Goal: Task Accomplishment & Management: Manage account settings

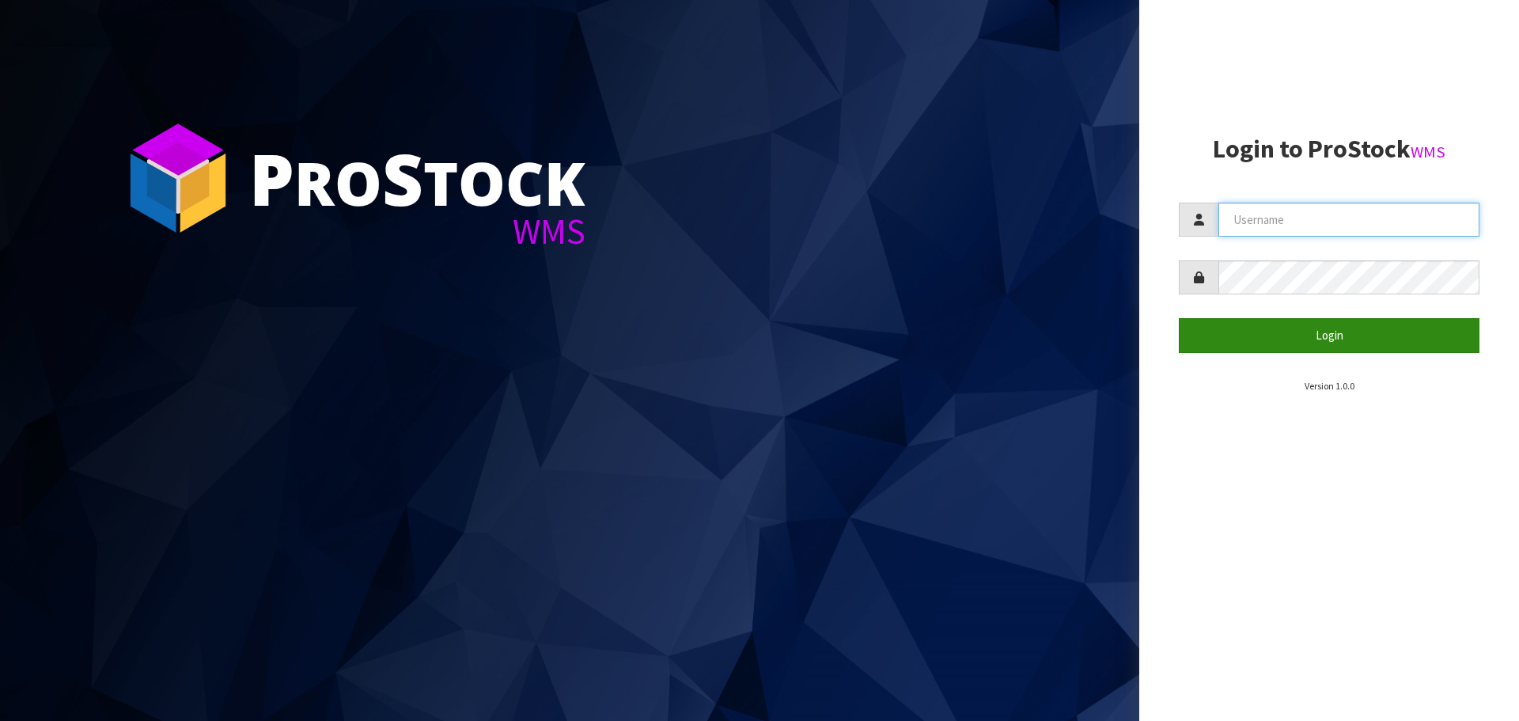
type input "[EMAIL_ADDRESS][DOMAIN_NAME]"
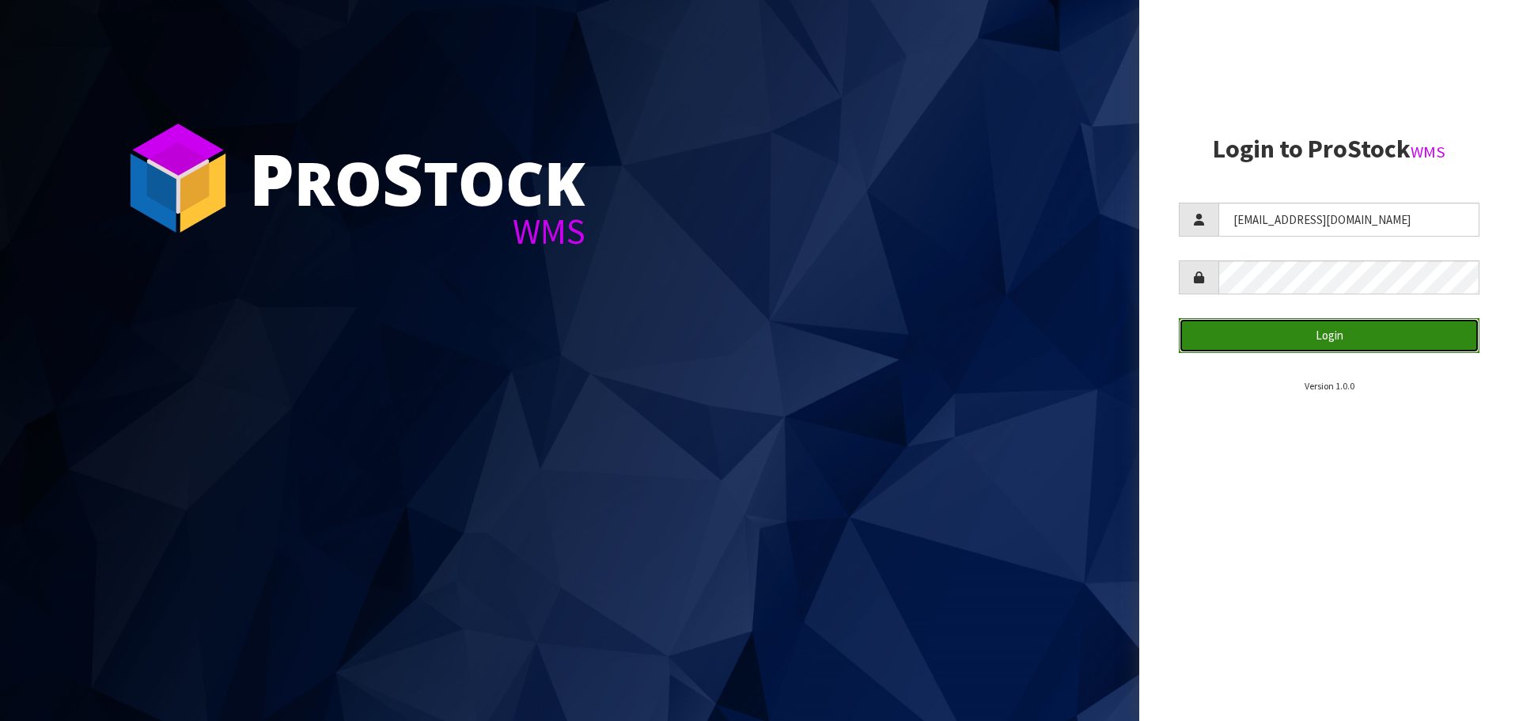
drag, startPoint x: 1255, startPoint y: 342, endPoint x: 1006, endPoint y: 214, distance: 279.6
click at [1255, 342] on button "Login" at bounding box center [1329, 335] width 301 height 34
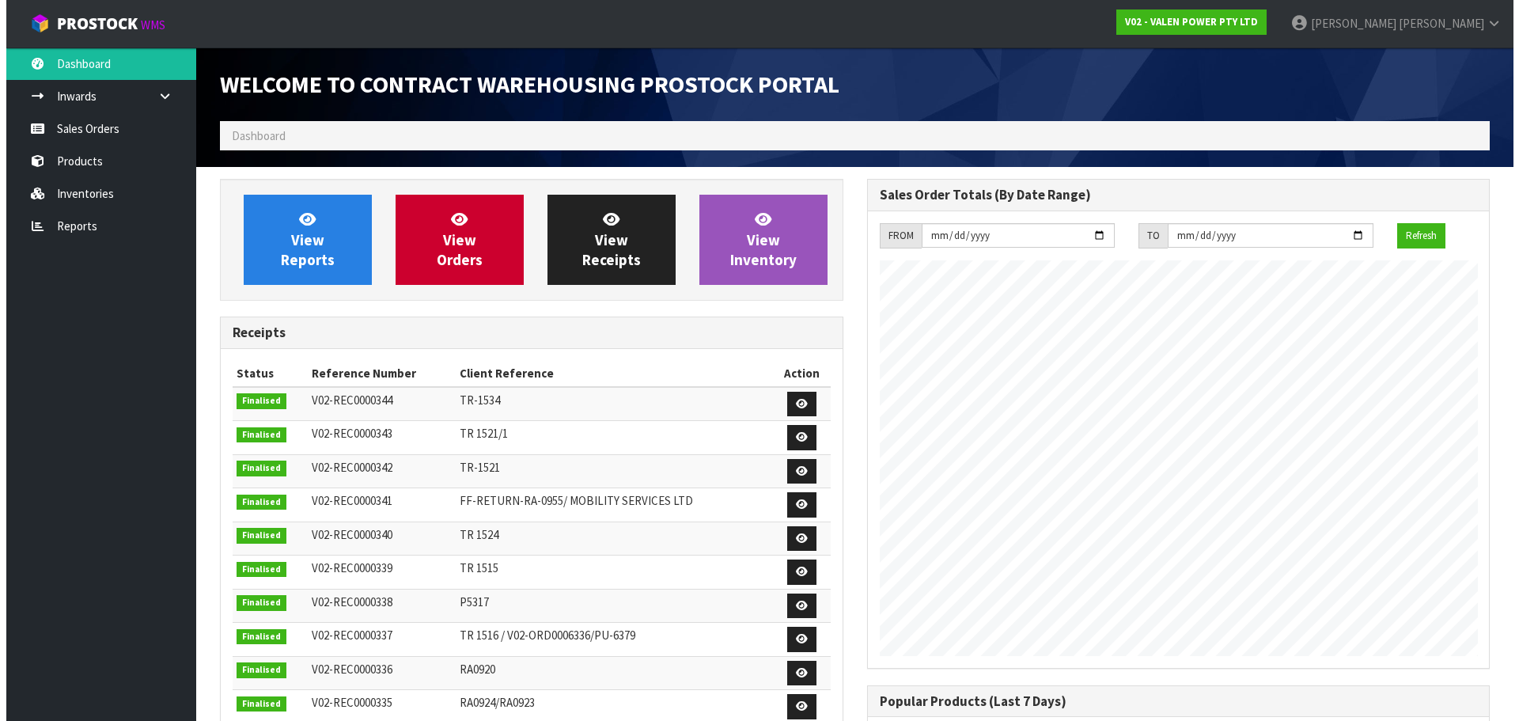
scroll to position [877, 646]
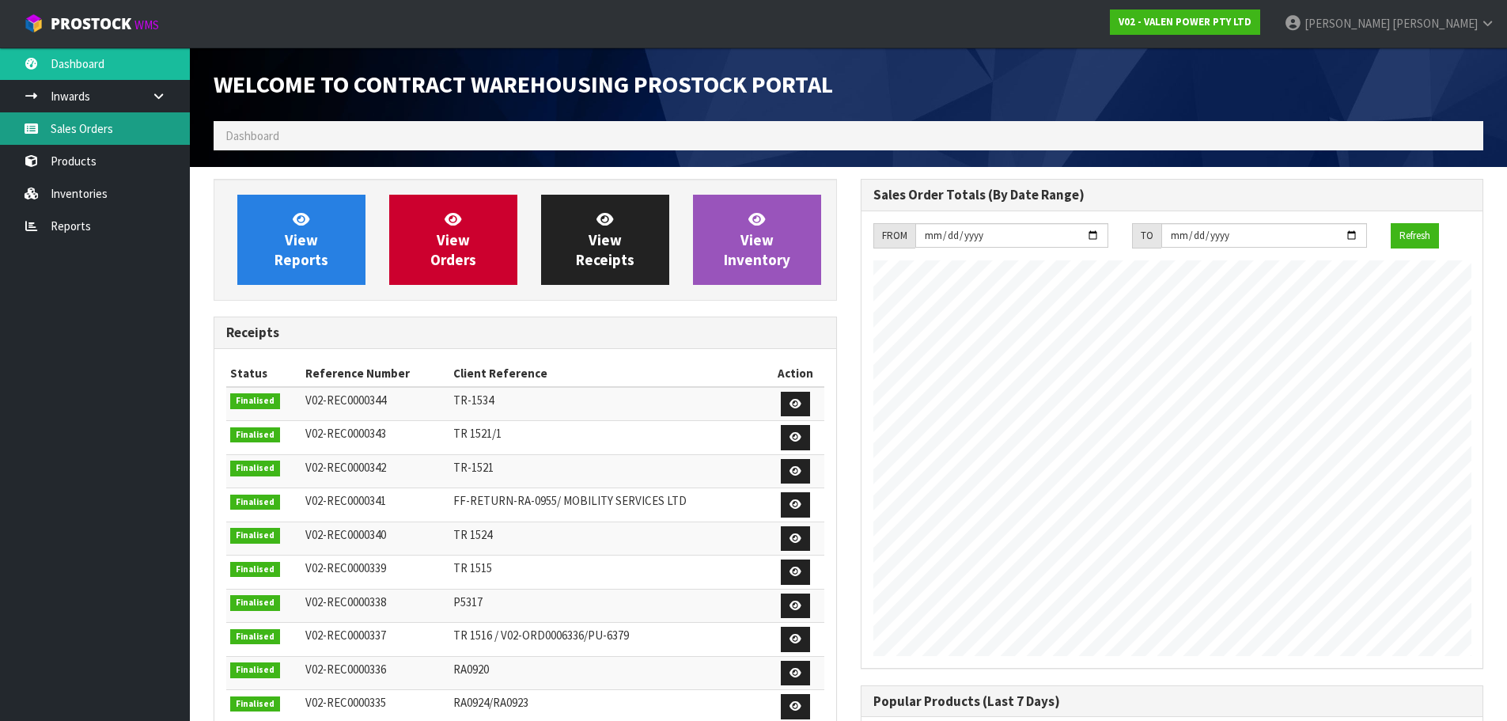
click at [70, 143] on link "Sales Orders" at bounding box center [95, 128] width 190 height 32
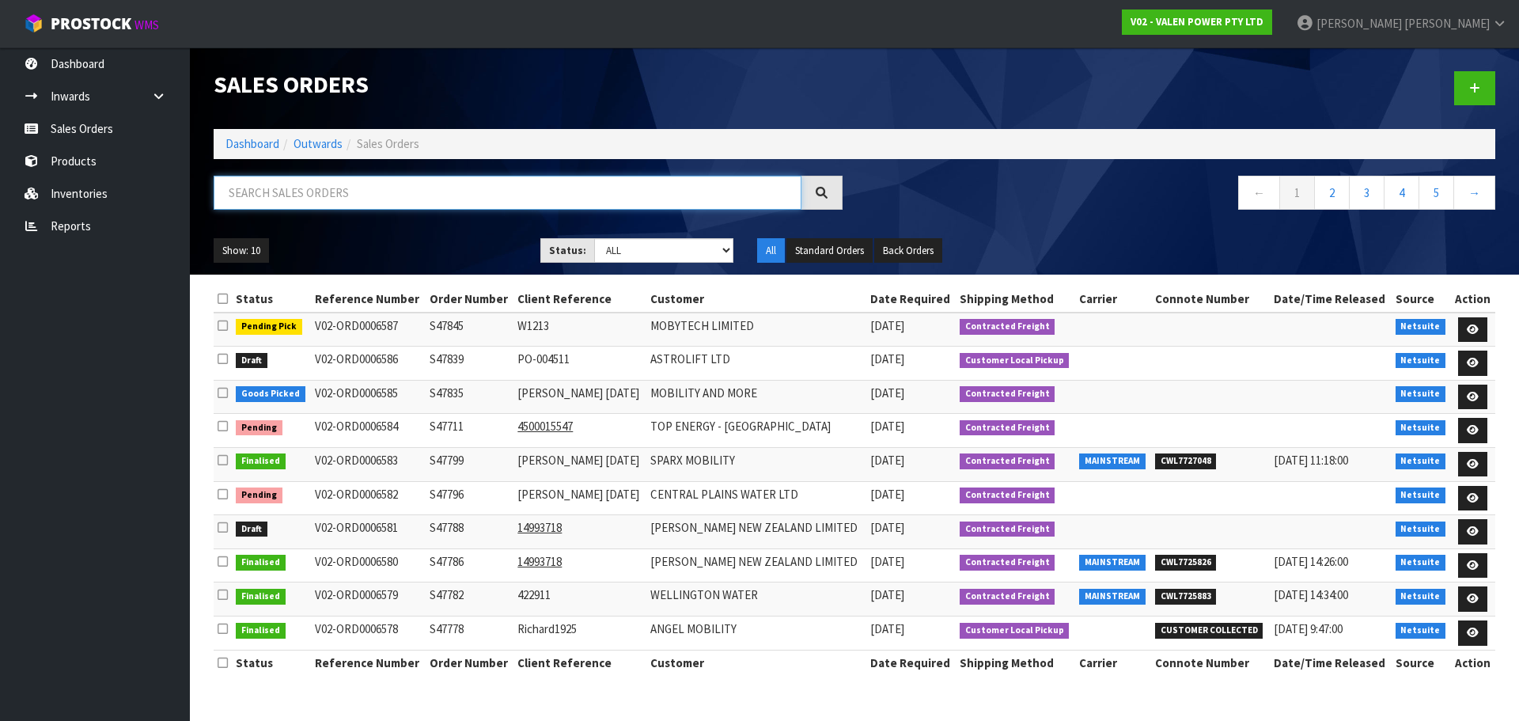
click at [316, 187] on input "text" at bounding box center [508, 193] width 588 height 34
paste input "77513"
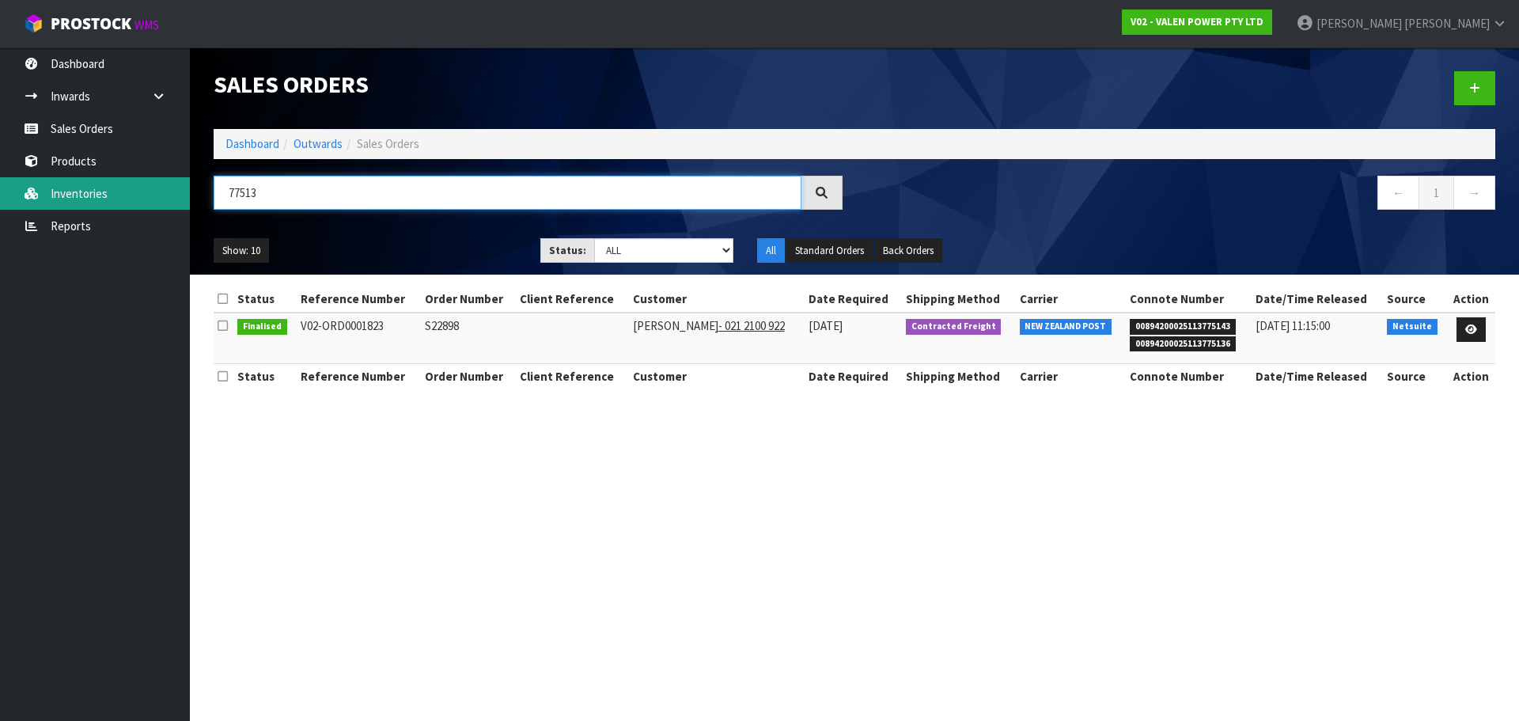
drag, startPoint x: 280, startPoint y: 199, endPoint x: 157, endPoint y: 187, distance: 124.1
click at [157, 187] on body "Toggle navigation ProStock WMS V02 - VALEN POWER PTY LTD [PERSON_NAME] Logout D…" at bounding box center [759, 360] width 1519 height 721
paste input "S47750"
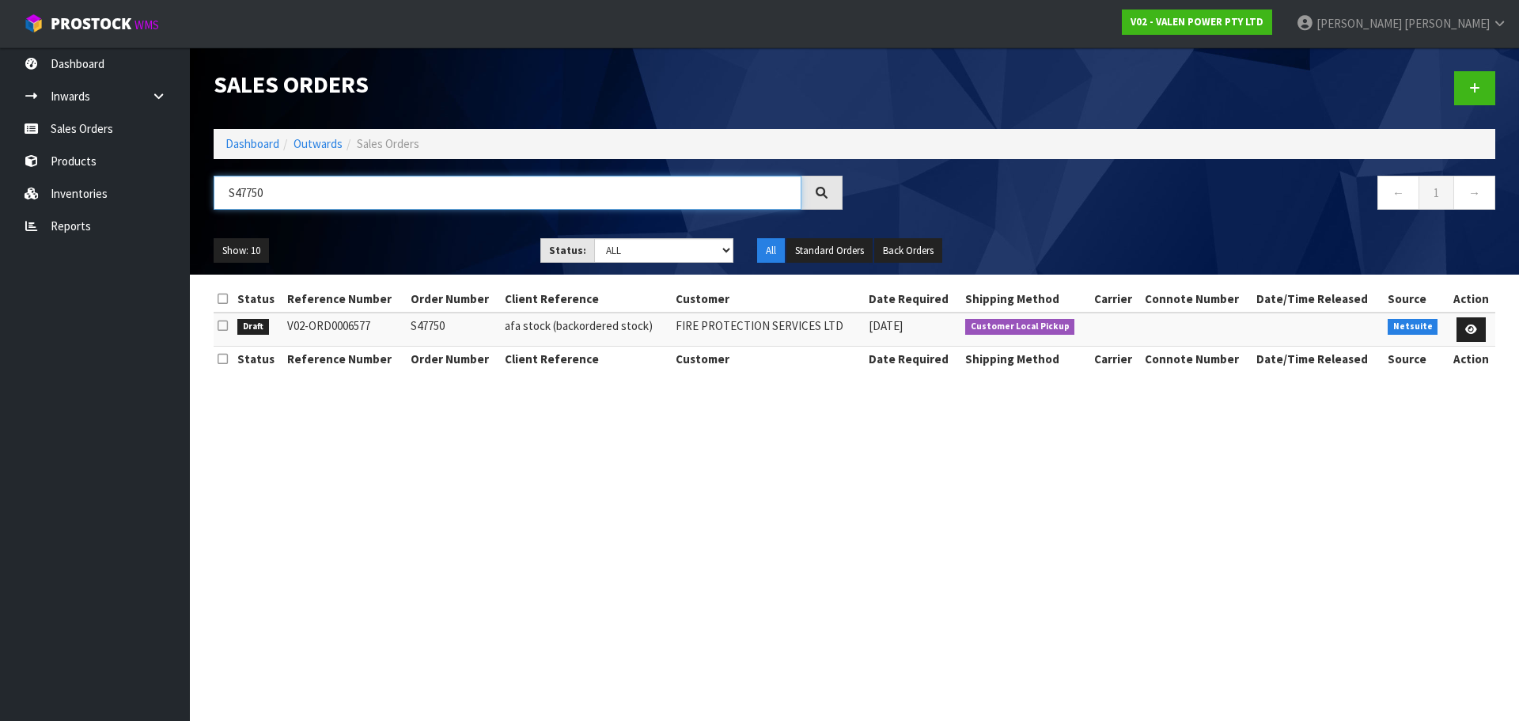
type input "S47750"
click at [1468, 331] on icon at bounding box center [1471, 329] width 12 height 10
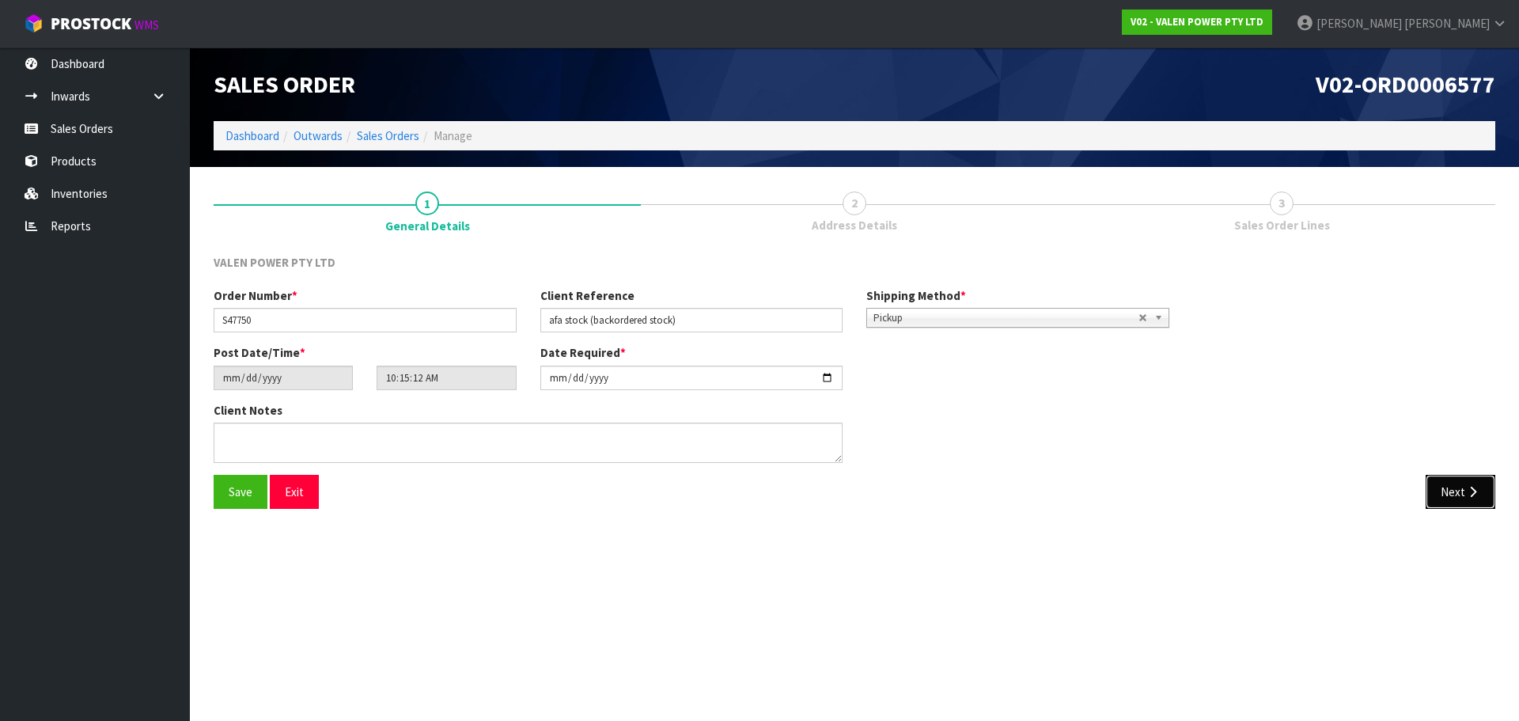
click at [1447, 491] on button "Next" at bounding box center [1461, 492] width 70 height 34
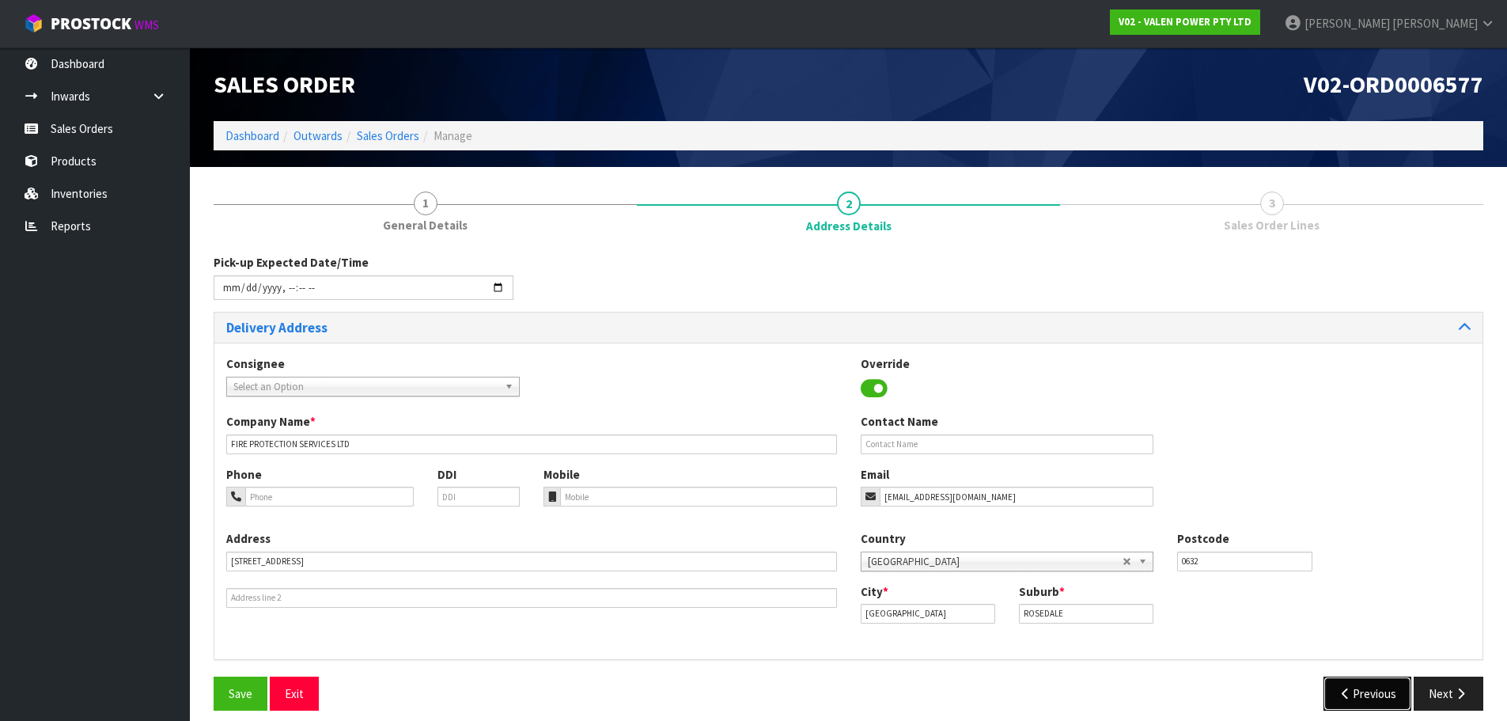
click at [1351, 695] on button "Previous" at bounding box center [1368, 693] width 89 height 34
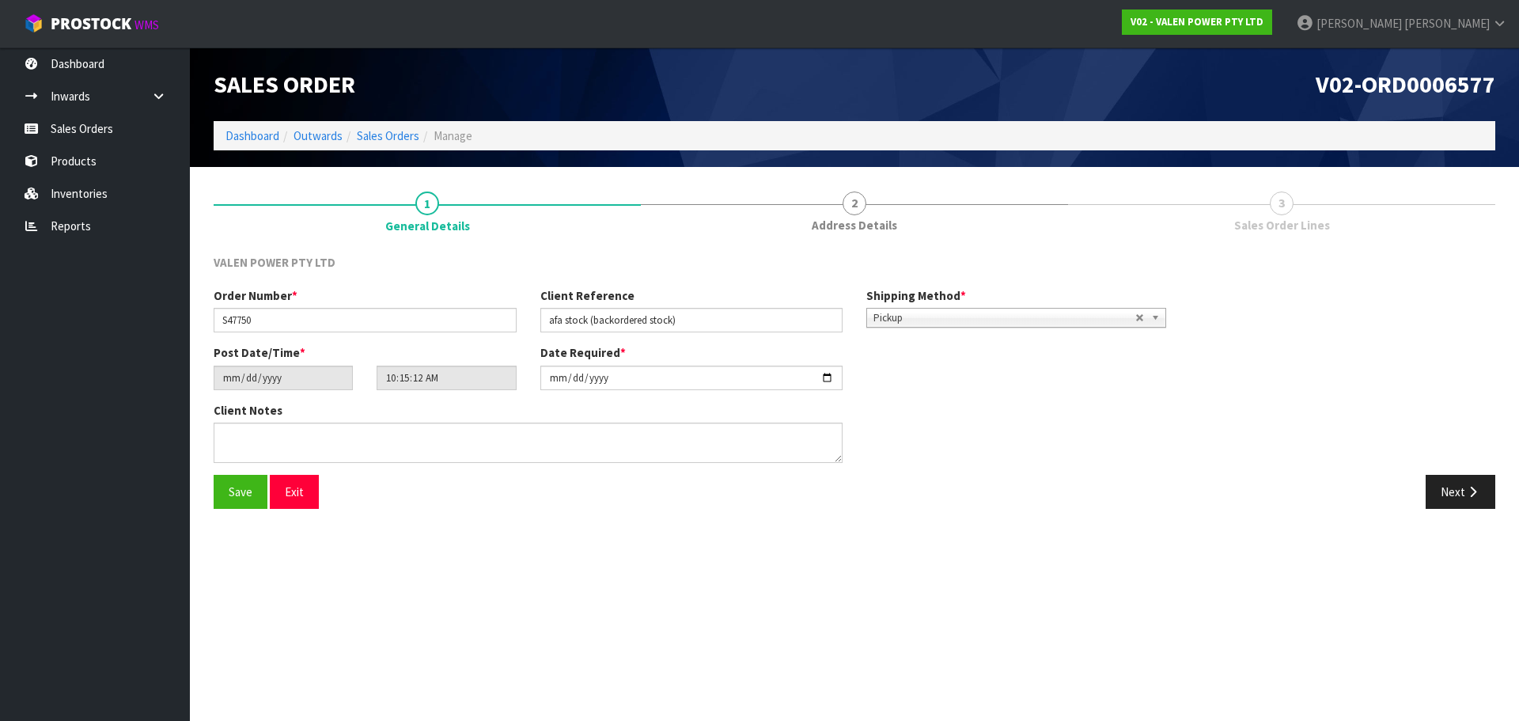
click at [1067, 317] on span "Pickup" at bounding box center [1004, 318] width 262 height 19
click at [996, 381] on li "Contracted Freight" at bounding box center [1016, 383] width 292 height 20
click at [1450, 486] on button "Next" at bounding box center [1461, 492] width 70 height 34
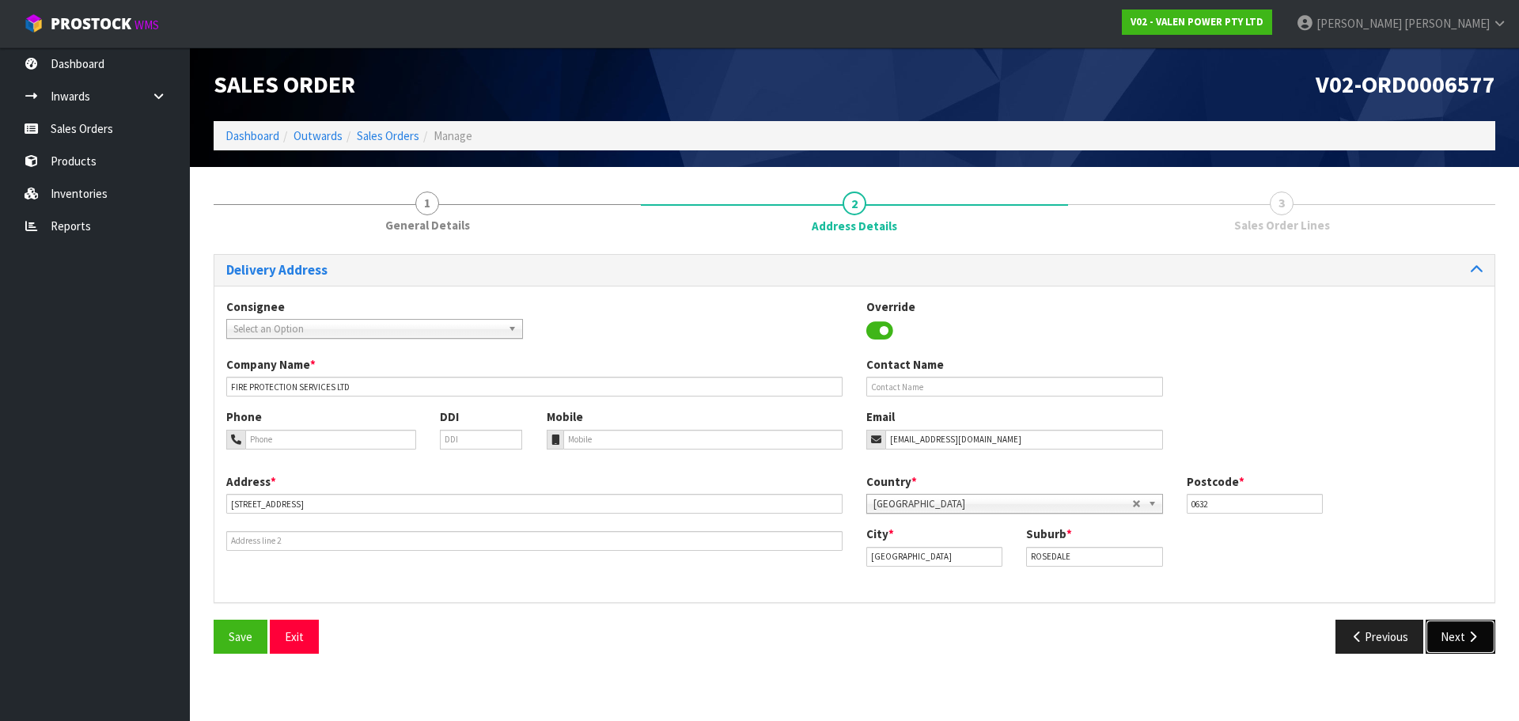
click at [1463, 637] on button "Next" at bounding box center [1461, 637] width 70 height 34
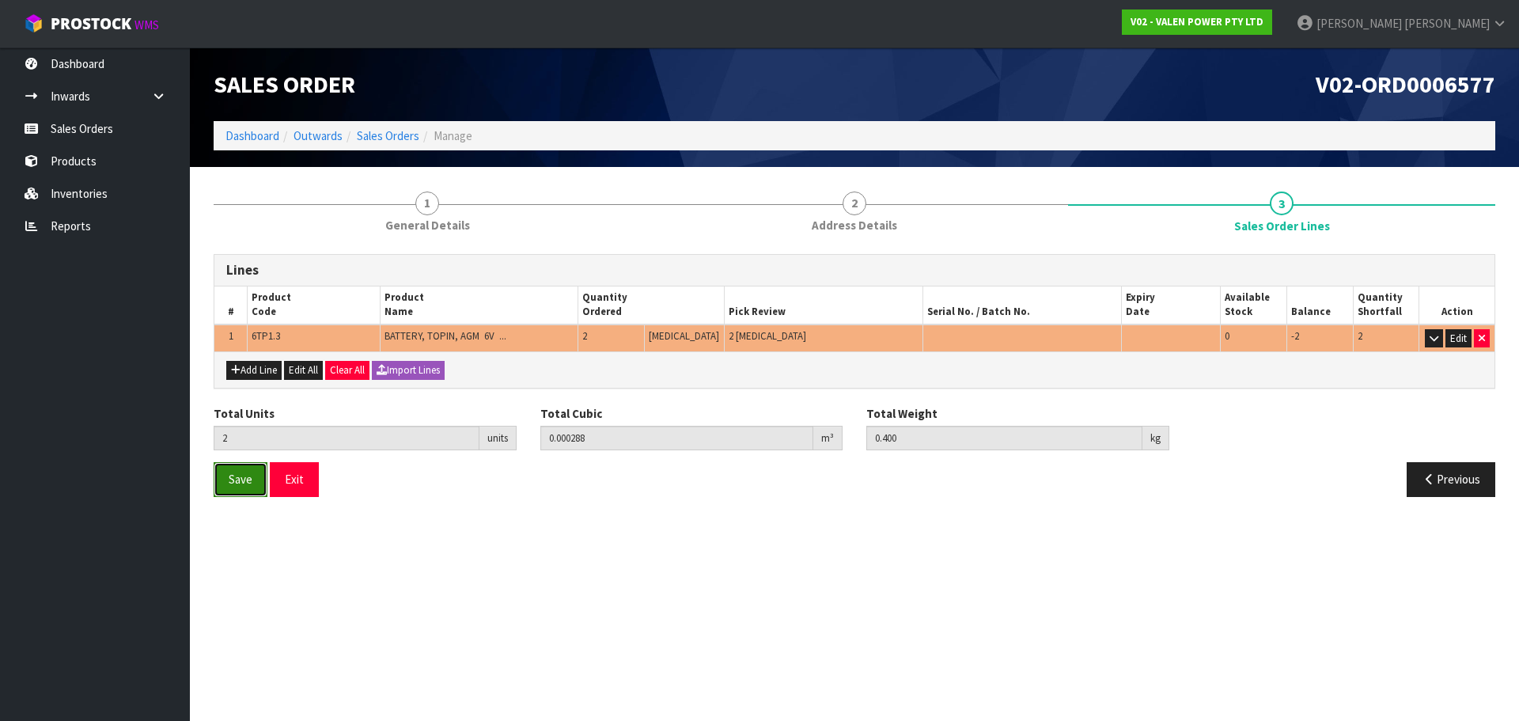
click at [218, 472] on button "Save" at bounding box center [241, 479] width 54 height 34
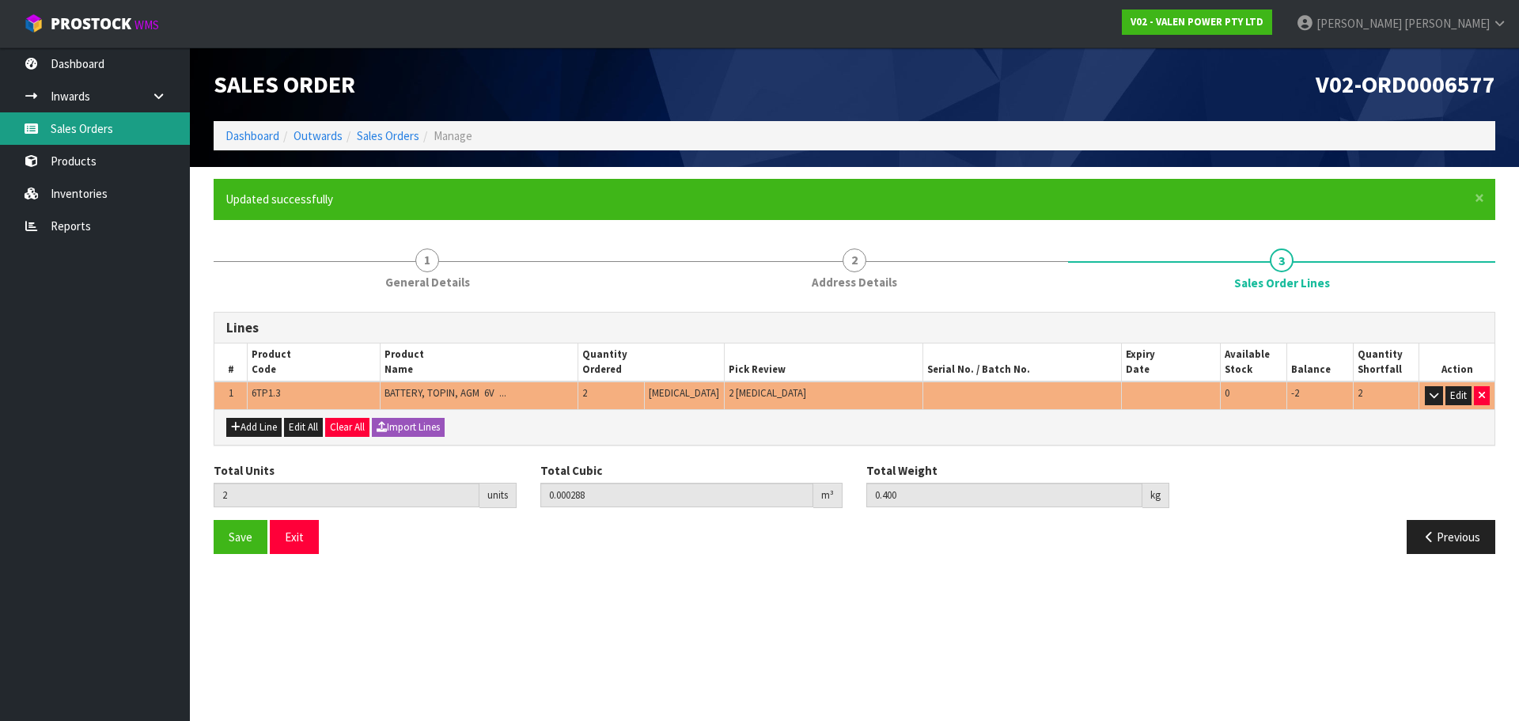
click at [97, 143] on link "Sales Orders" at bounding box center [95, 128] width 190 height 32
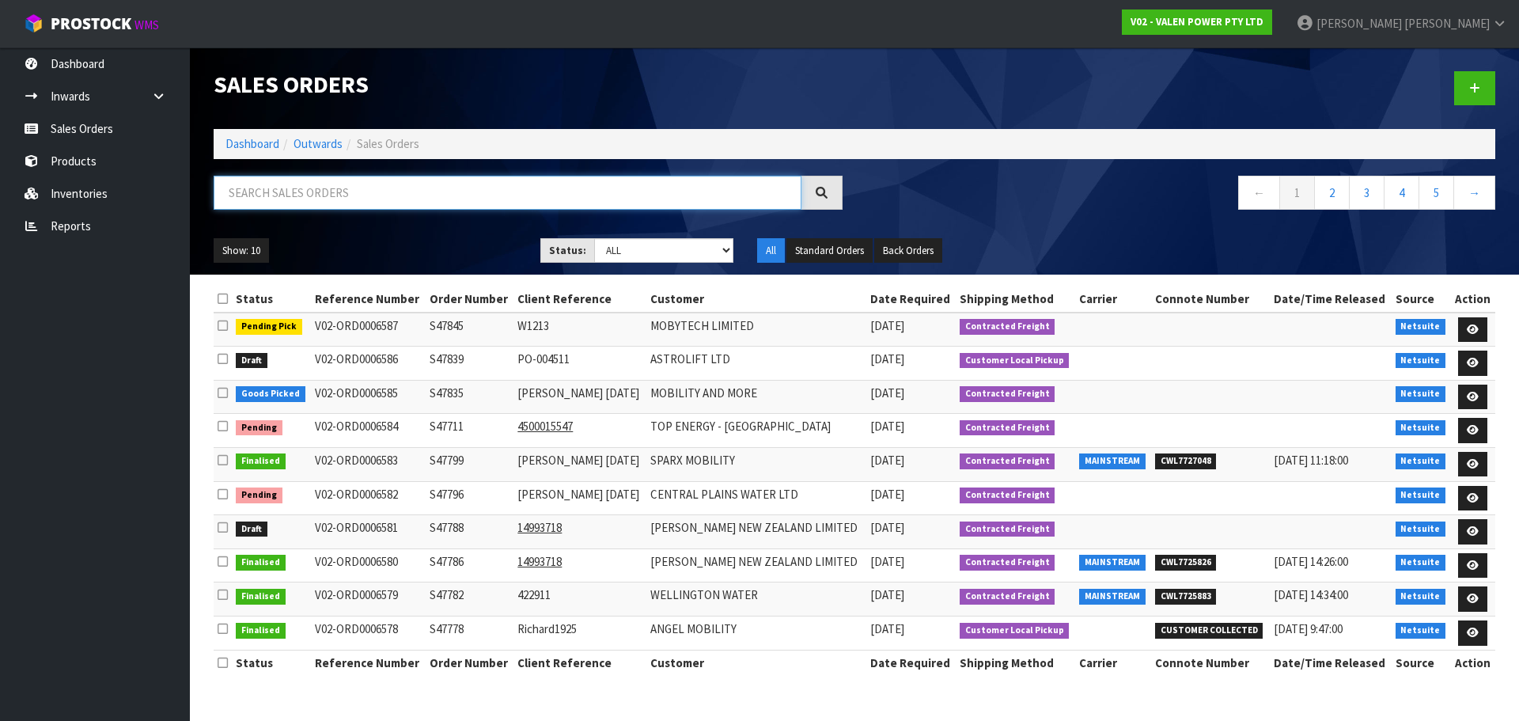
click at [297, 191] on input "text" at bounding box center [508, 193] width 588 height 34
paste input "S47750"
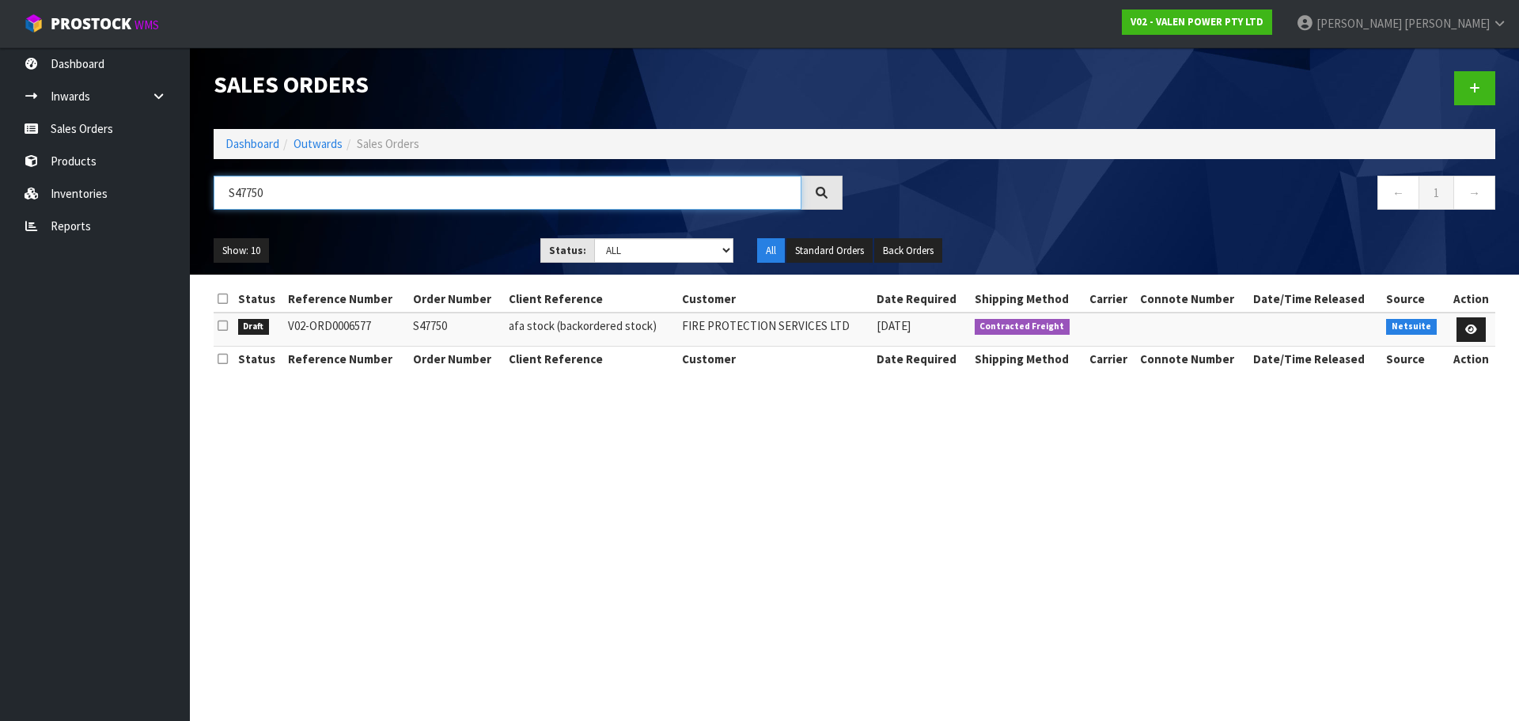
type input "S47750"
click at [1468, 339] on link at bounding box center [1471, 329] width 29 height 25
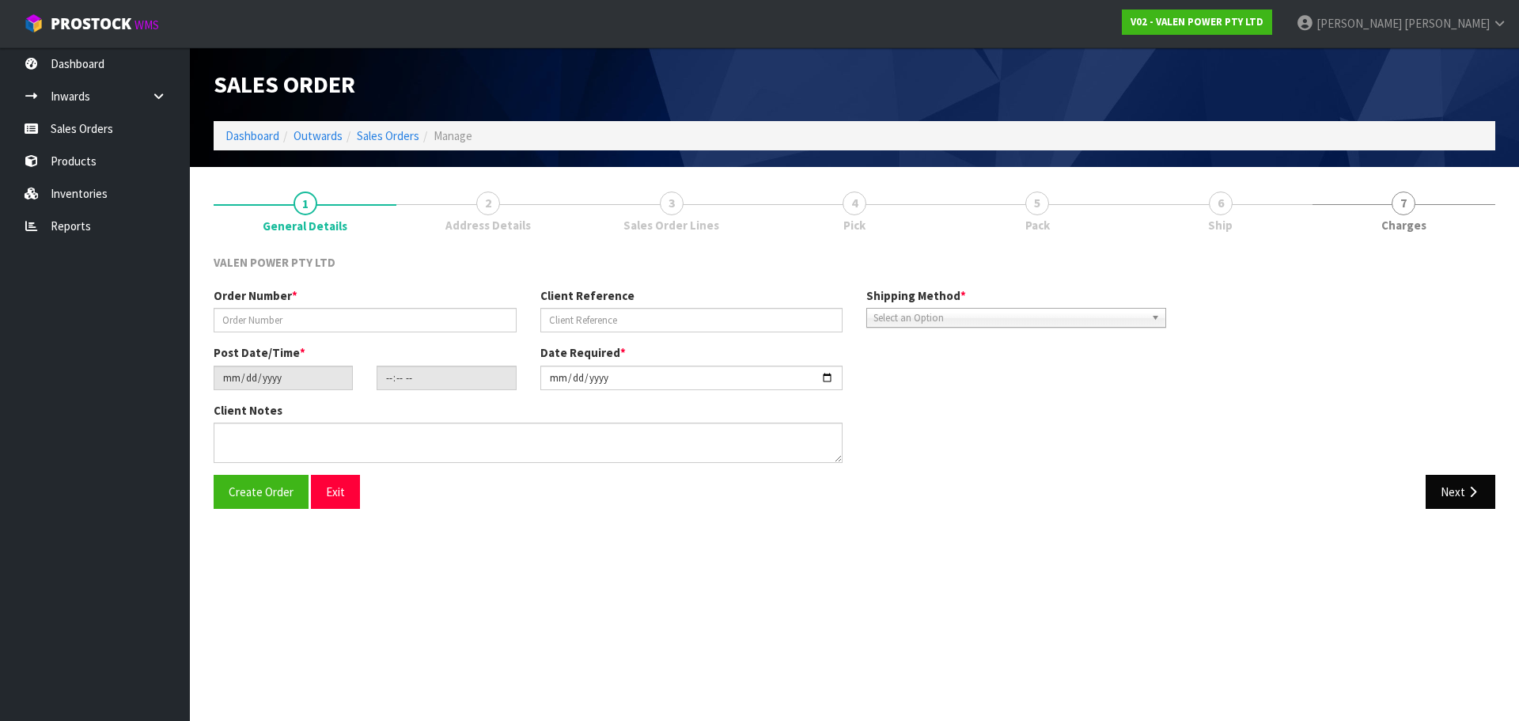
type input "S47750"
type input "afa stock (backordered stock)"
type input "[DATE]"
type input "12:15:12.000"
type input "[DATE]"
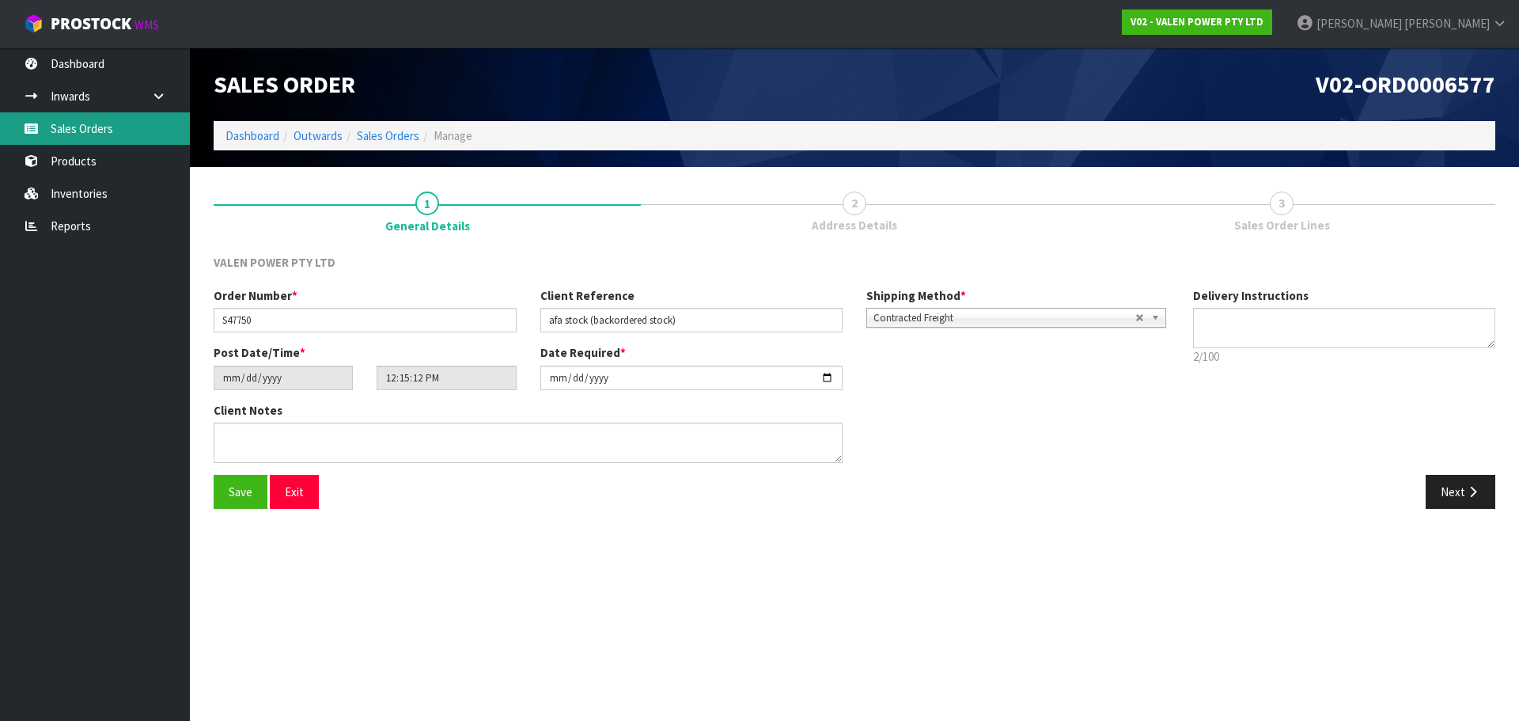
click at [105, 135] on link "Sales Orders" at bounding box center [95, 128] width 190 height 32
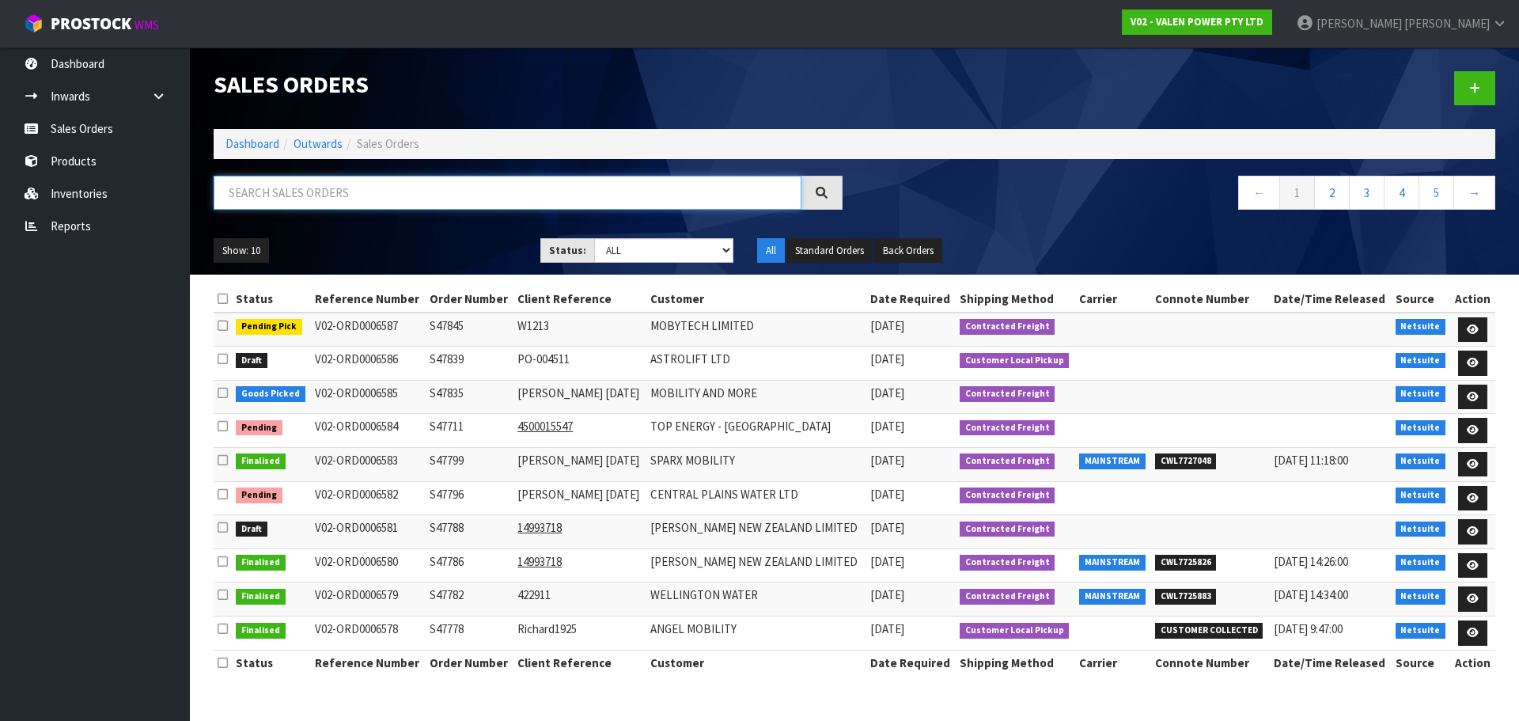
click at [290, 189] on input "text" at bounding box center [508, 193] width 588 height 34
paste input "6TP1.3"
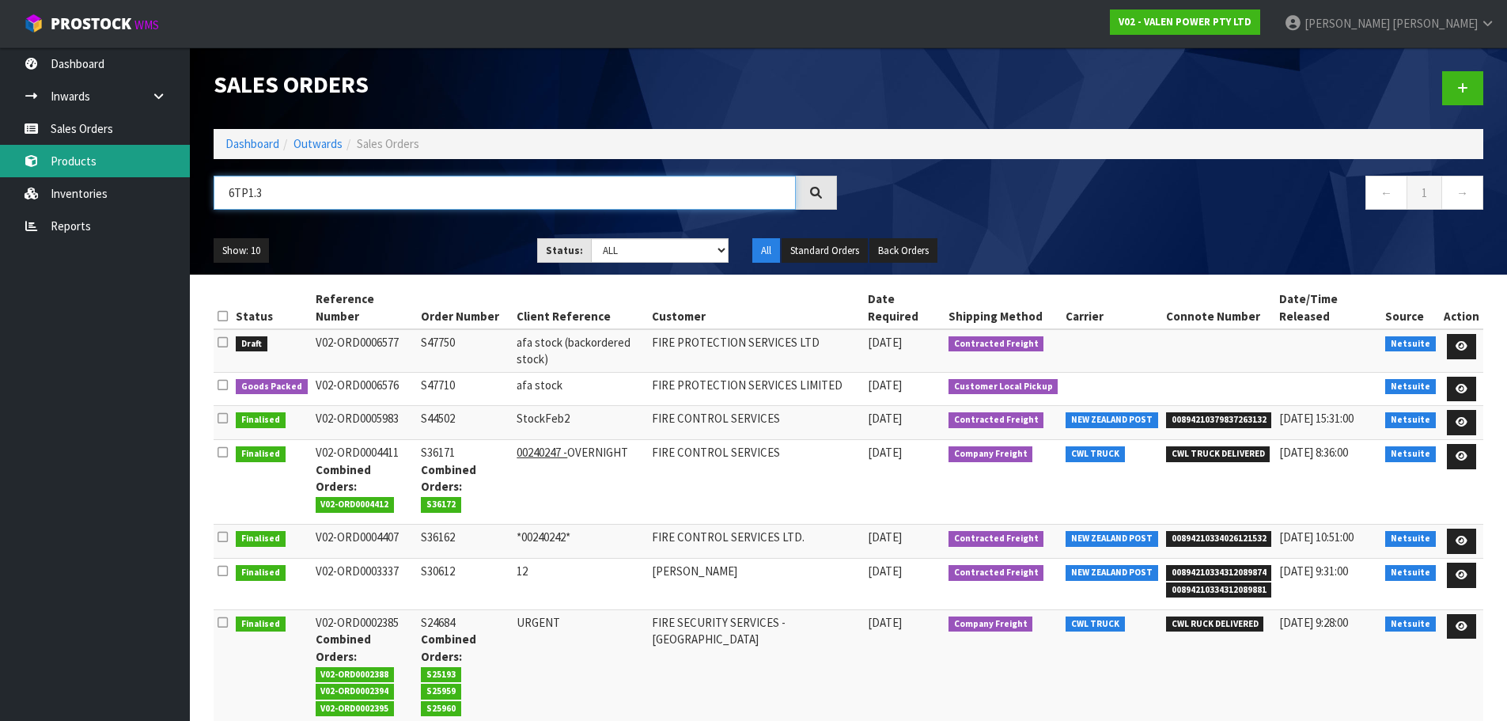
type input "6TP1.3"
click at [97, 165] on link "Products" at bounding box center [95, 161] width 190 height 32
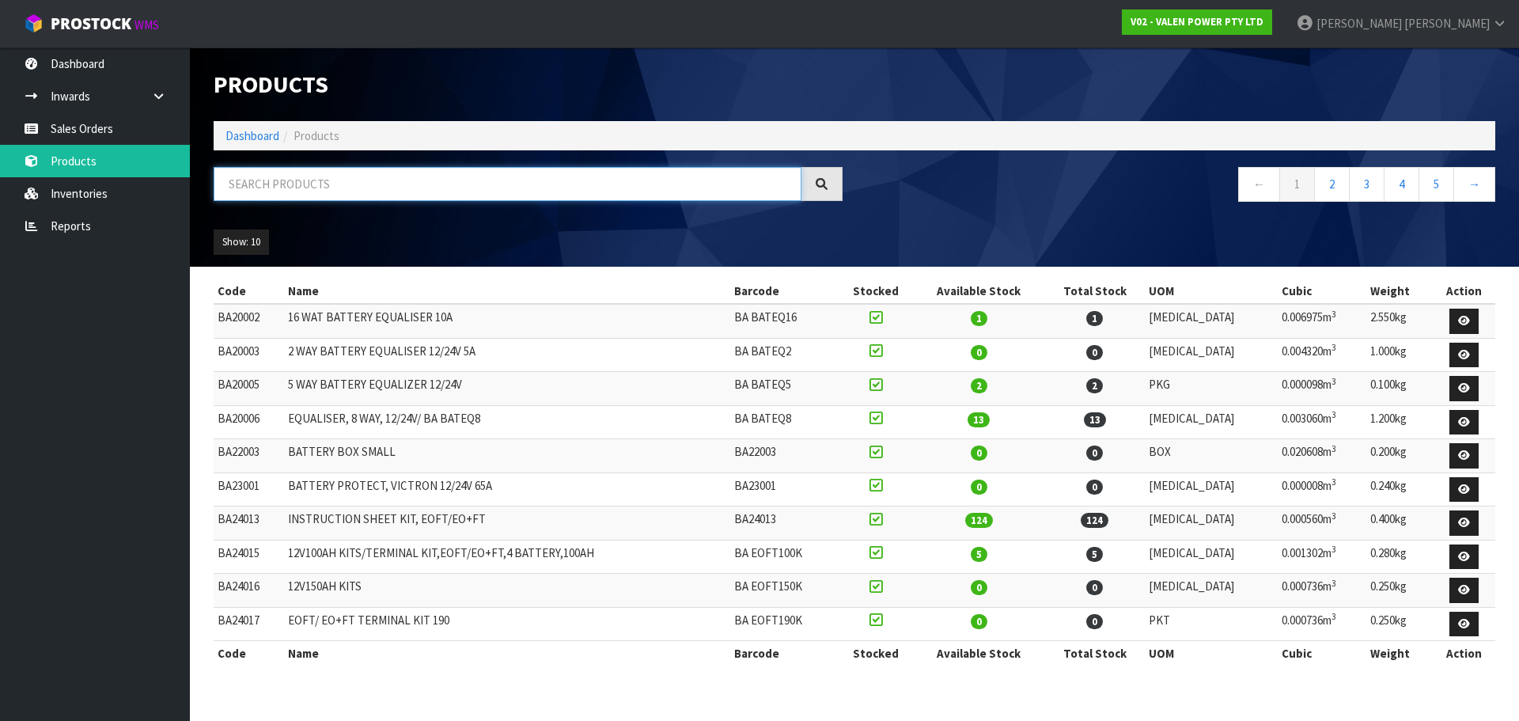
click at [325, 182] on input "text" at bounding box center [508, 184] width 588 height 34
paste input "6TP1.3"
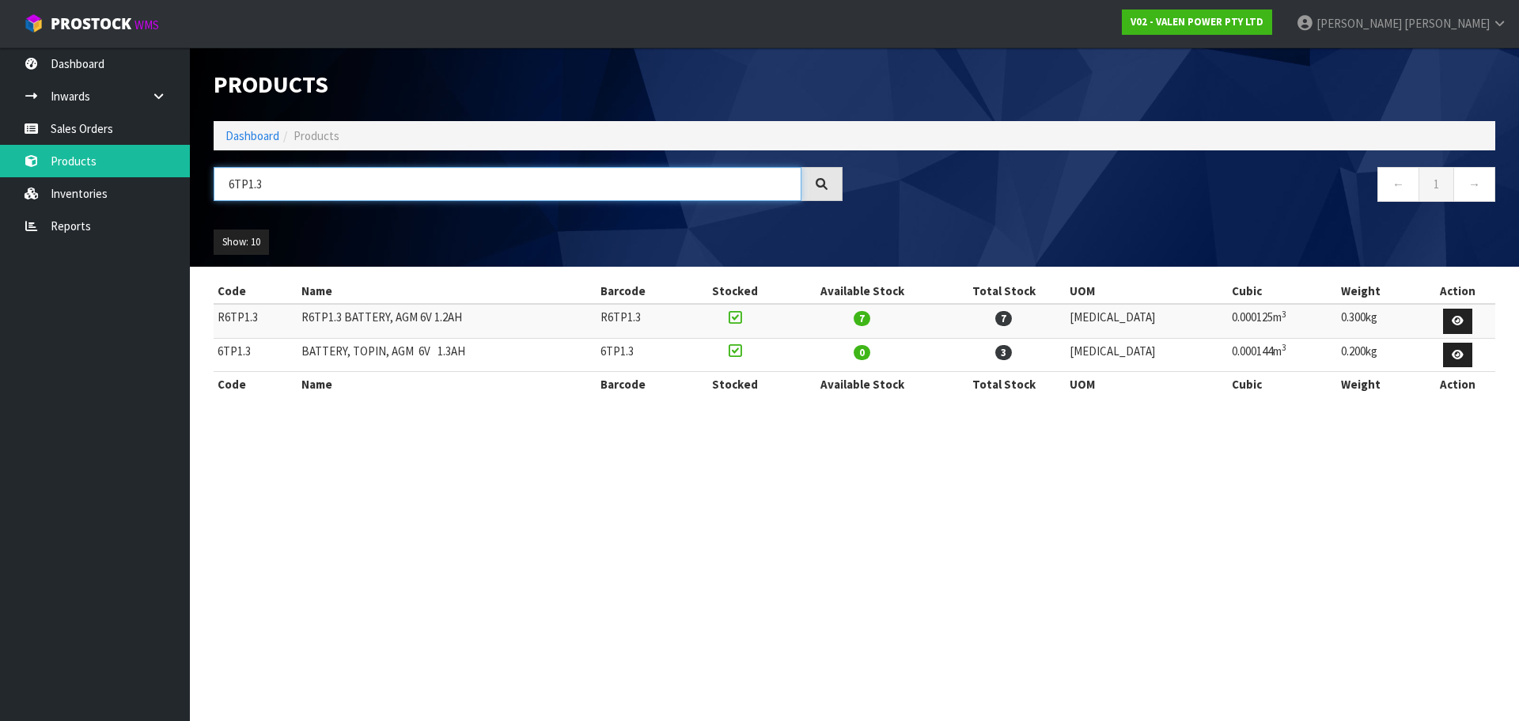
type input "6TP1.3"
click at [957, 622] on section "Products Import Products Drop file here to import csv template Dashboard Produc…" at bounding box center [759, 360] width 1519 height 721
